Goal: Task Accomplishment & Management: Use online tool/utility

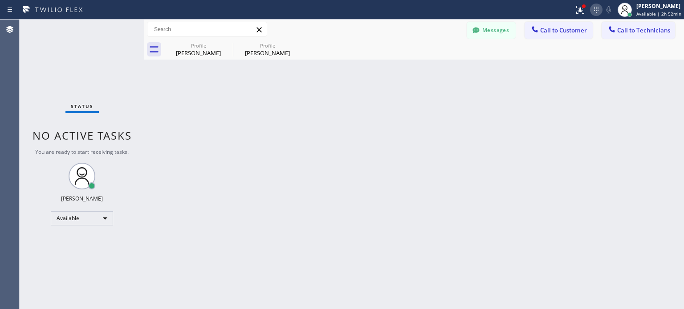
click at [596, 12] on icon at bounding box center [596, 9] width 11 height 11
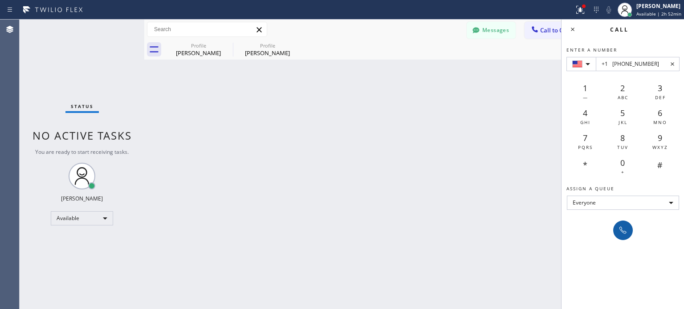
type input "+1 [PHONE_NUMBER]"
click at [625, 222] on button at bounding box center [623, 231] width 20 height 20
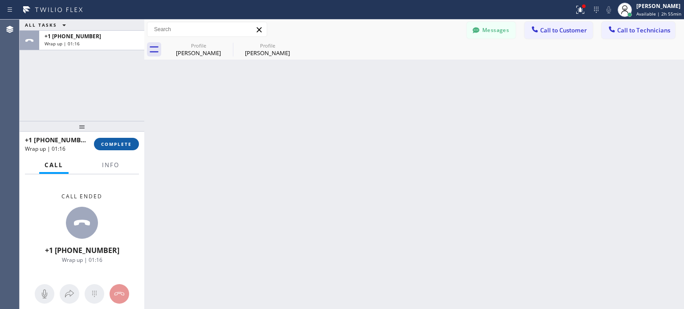
click at [123, 144] on span "COMPLETE" at bounding box center [116, 144] width 31 height 6
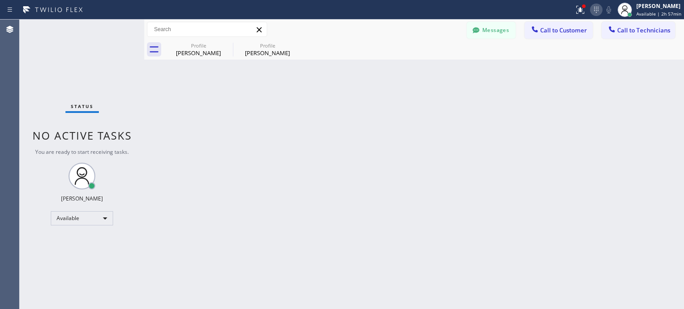
click at [593, 15] on icon at bounding box center [596, 9] width 11 height 11
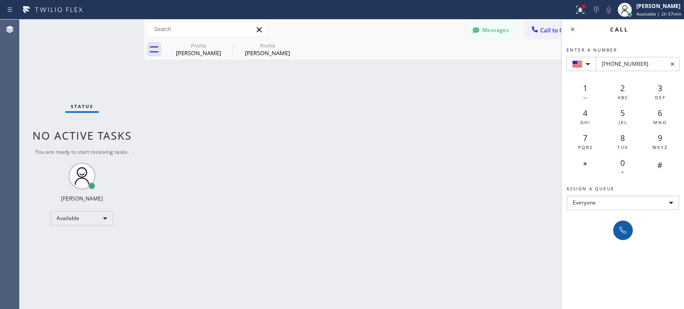
type input "[PHONE_NUMBER]"
click at [622, 223] on button at bounding box center [623, 231] width 20 height 20
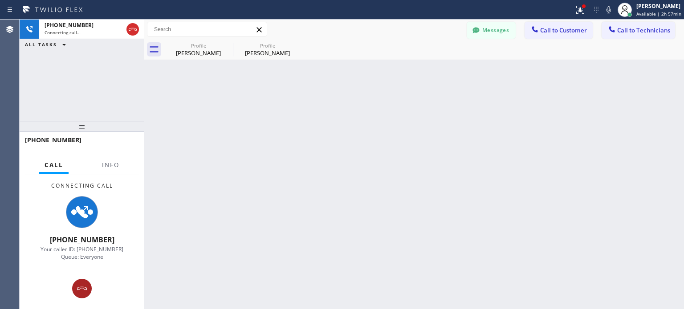
click at [83, 279] on button at bounding box center [82, 289] width 20 height 20
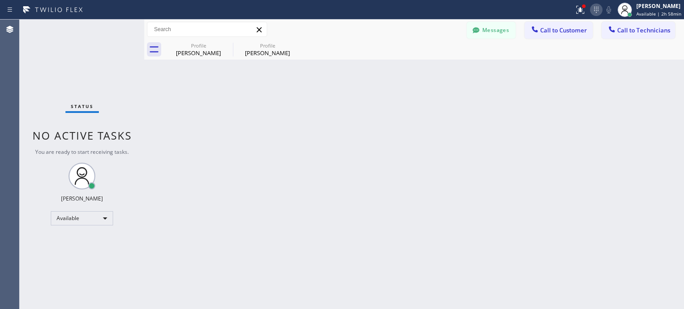
click at [595, 9] on icon at bounding box center [596, 9] width 11 height 11
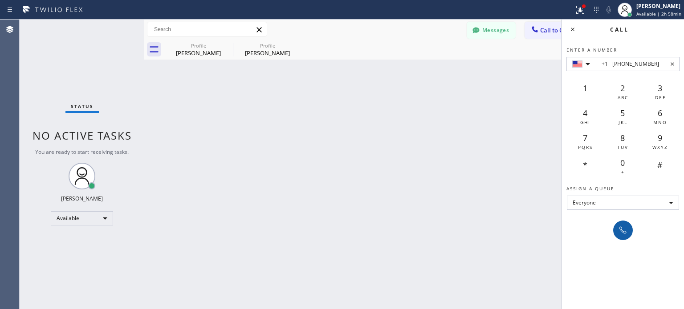
type input "+1 [PHONE_NUMBER]"
click at [625, 229] on icon at bounding box center [622, 230] width 11 height 11
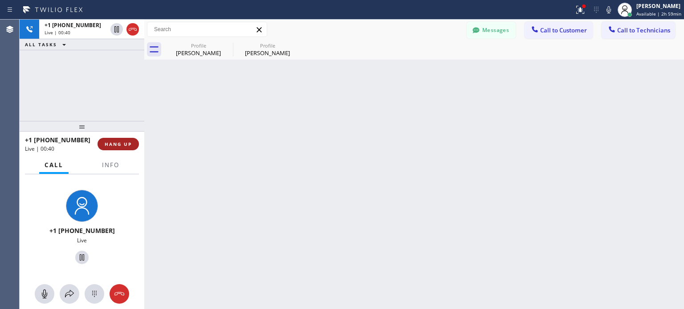
click at [116, 142] on span "HANG UP" at bounding box center [118, 144] width 27 height 6
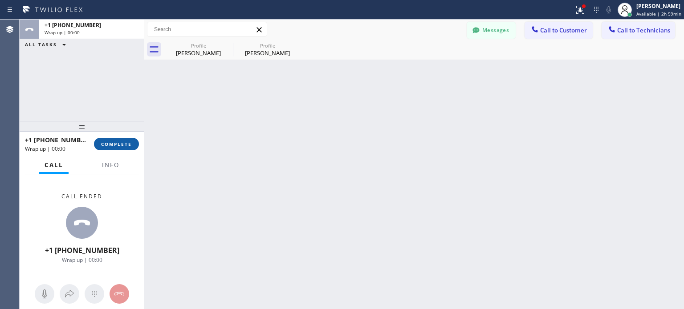
click at [116, 142] on span "COMPLETE" at bounding box center [116, 144] width 31 height 6
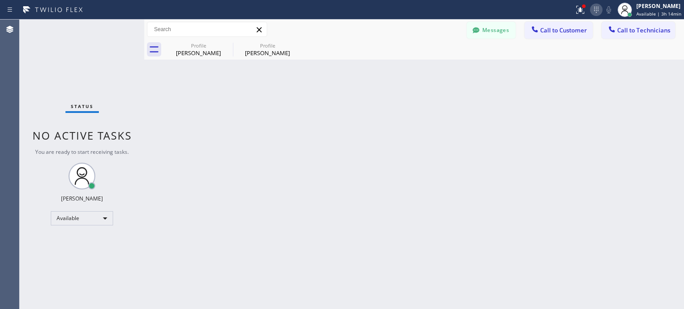
click at [595, 8] on icon at bounding box center [596, 9] width 11 height 11
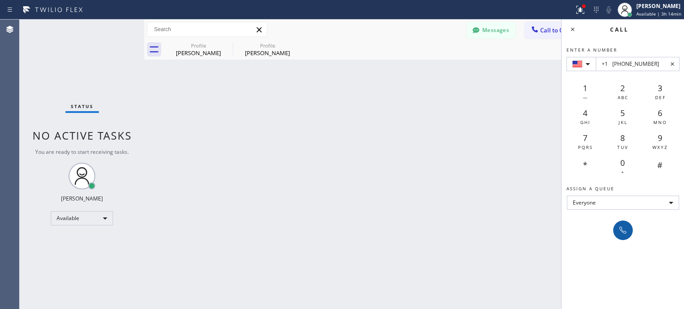
type input "+1 [PHONE_NUMBER]"
click at [617, 228] on icon at bounding box center [622, 230] width 11 height 11
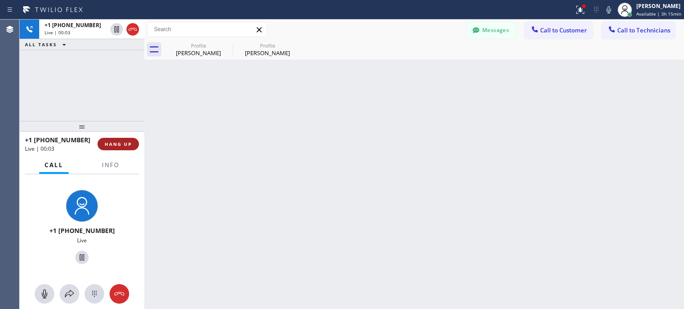
click at [123, 146] on span "HANG UP" at bounding box center [118, 144] width 27 height 6
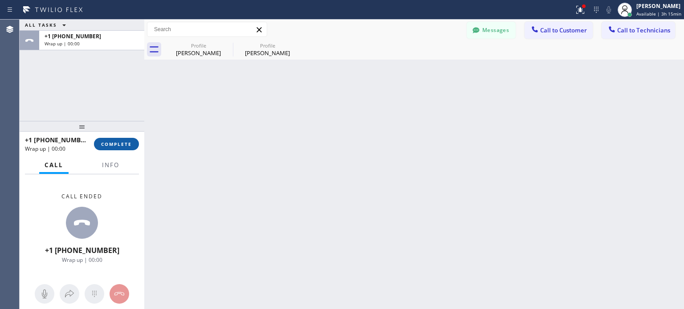
click at [125, 143] on span "COMPLETE" at bounding box center [116, 144] width 31 height 6
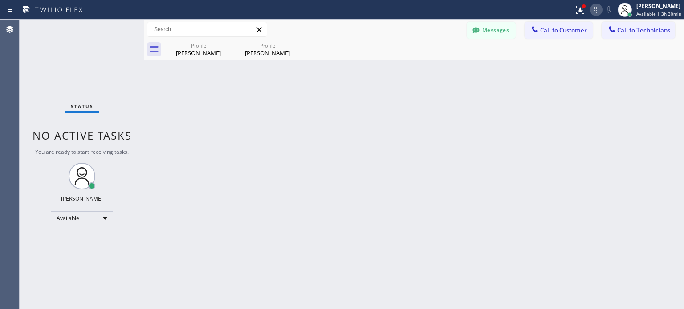
click at [595, 9] on icon at bounding box center [596, 9] width 11 height 11
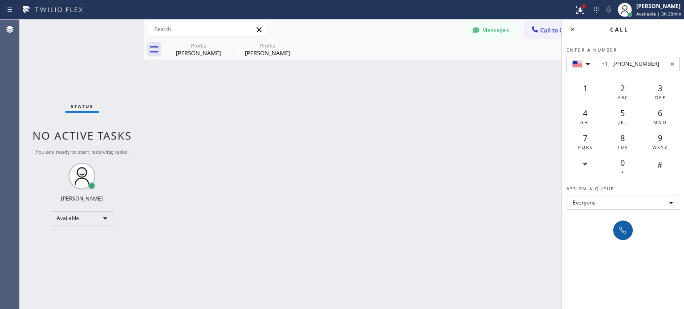
type input "+1 [PHONE_NUMBER]"
click at [620, 231] on icon at bounding box center [622, 230] width 11 height 11
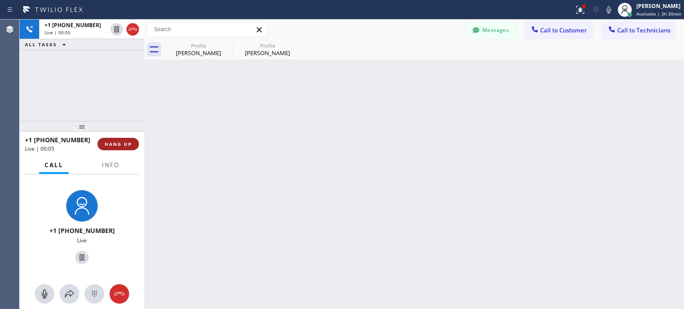
click at [133, 143] on button "HANG UP" at bounding box center [117, 144] width 41 height 12
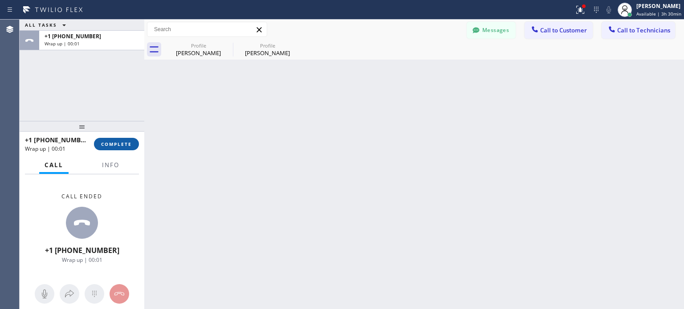
drag, startPoint x: 131, startPoint y: 146, endPoint x: 144, endPoint y: 9, distance: 136.8
click at [131, 146] on span "COMPLETE" at bounding box center [116, 144] width 31 height 6
